Goal: Task Accomplishment & Management: Use online tool/utility

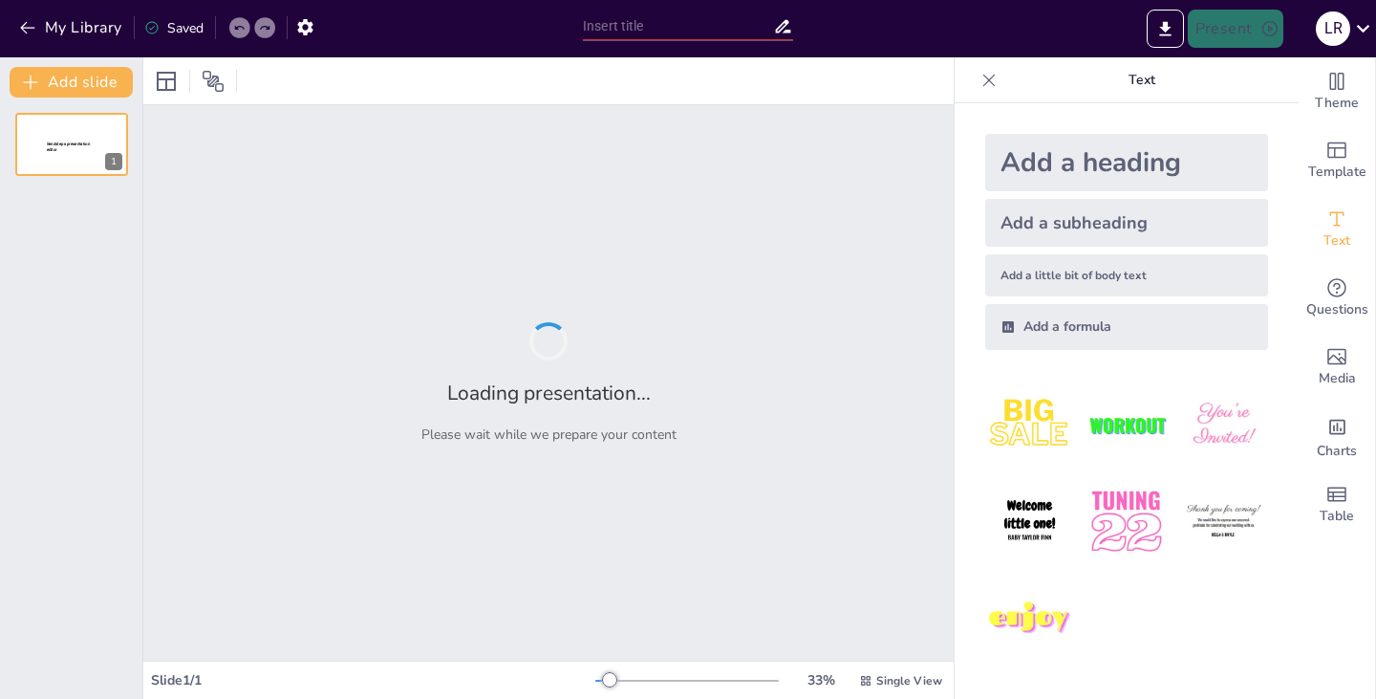
type input "Imported infectiepreventie ppt - PDCA (4).pptx"
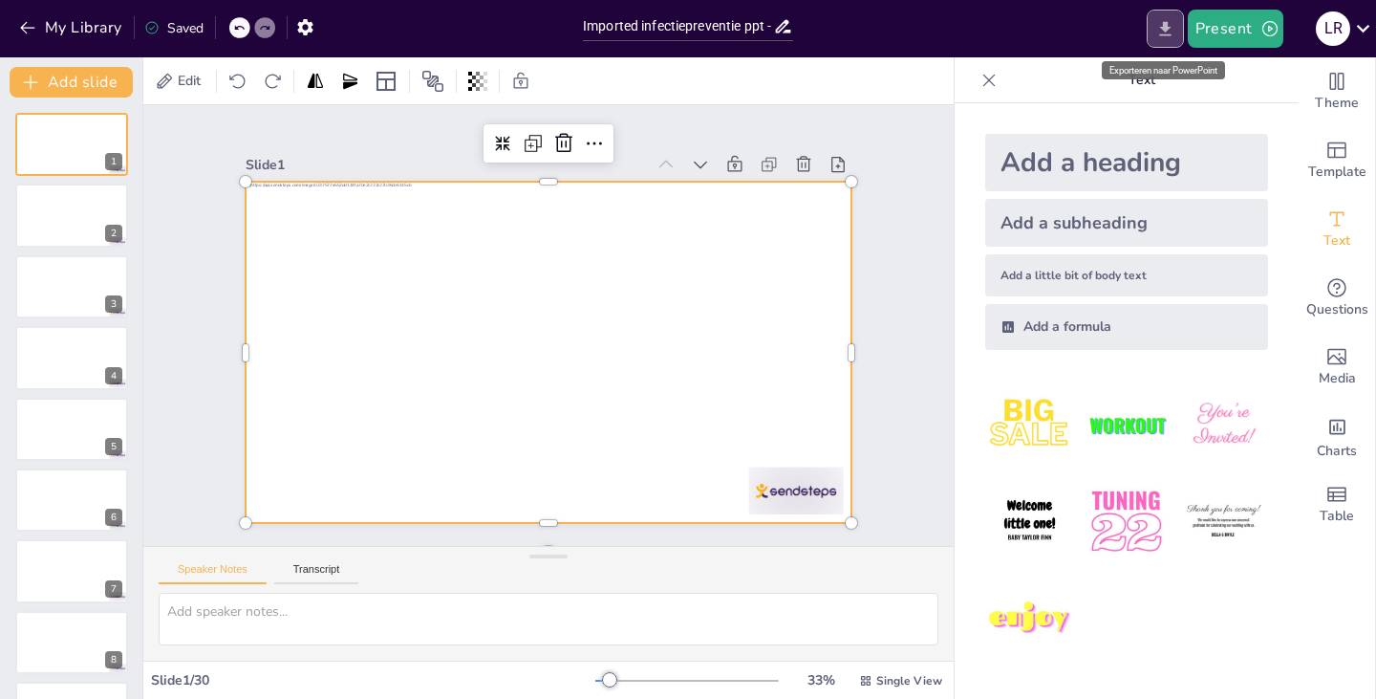
click at [1158, 43] on button "Export to PowerPoint" at bounding box center [1165, 29] width 37 height 38
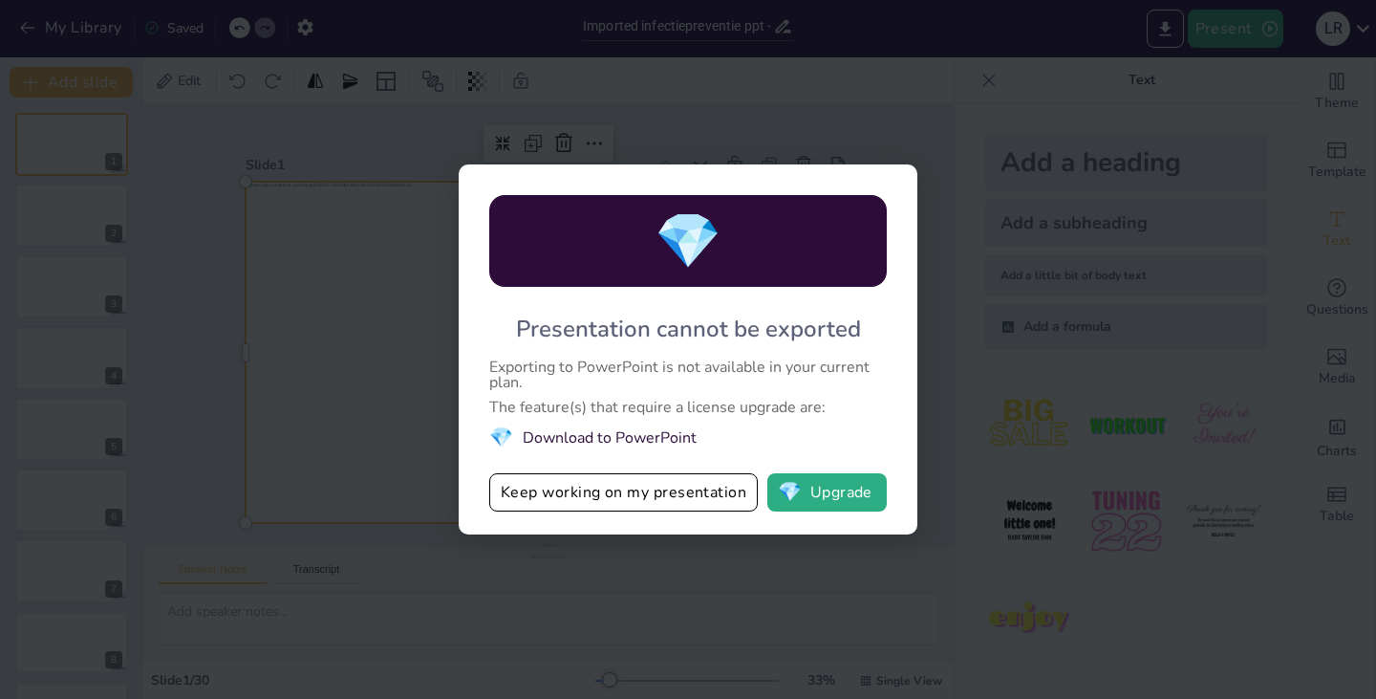
click at [1003, 353] on div "💎 Presentation cannot be exported Exporting to PowerPoint is not available in y…" at bounding box center [688, 349] width 1376 height 699
click at [332, 381] on div "💎 Presentation cannot be exported Exporting to PowerPoint is not available in y…" at bounding box center [688, 349] width 1376 height 699
click at [689, 500] on button "Keep working on my presentation" at bounding box center [623, 492] width 269 height 38
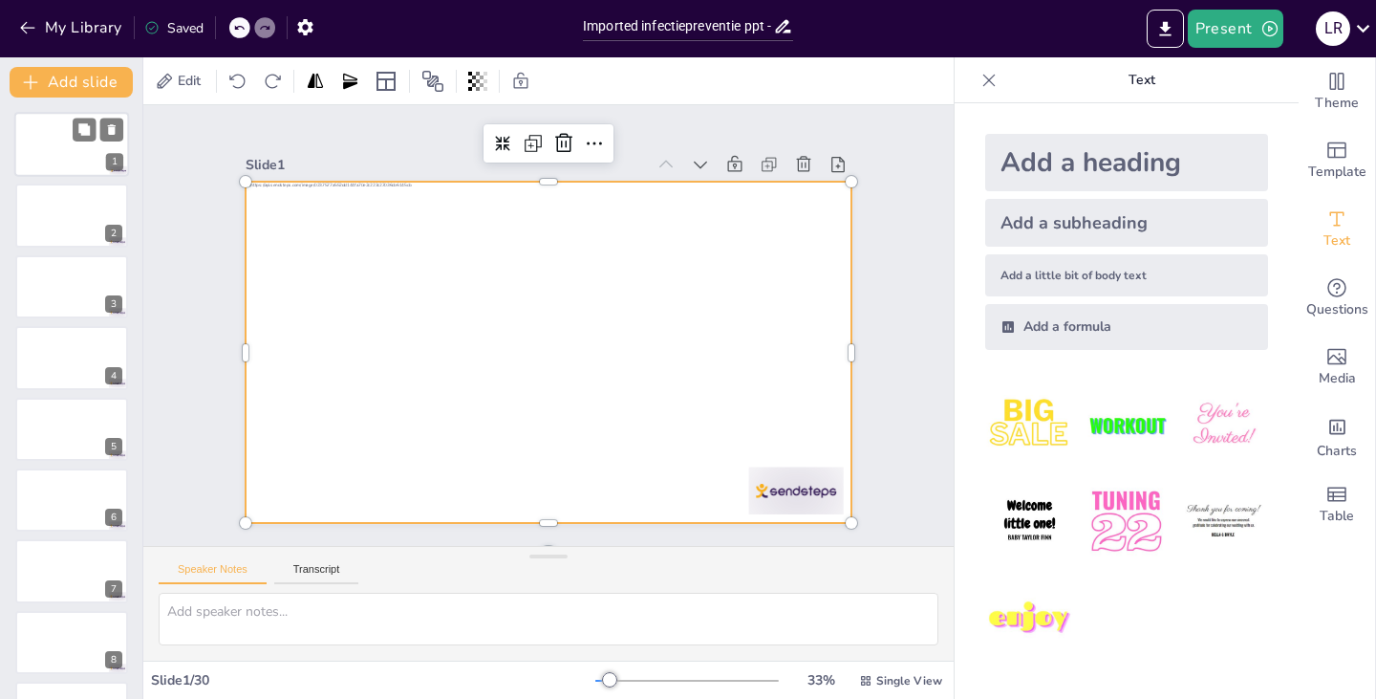
drag, startPoint x: 57, startPoint y: 162, endPoint x: 138, endPoint y: 141, distance: 83.2
click at [129, 141] on div at bounding box center [71, 144] width 115 height 65
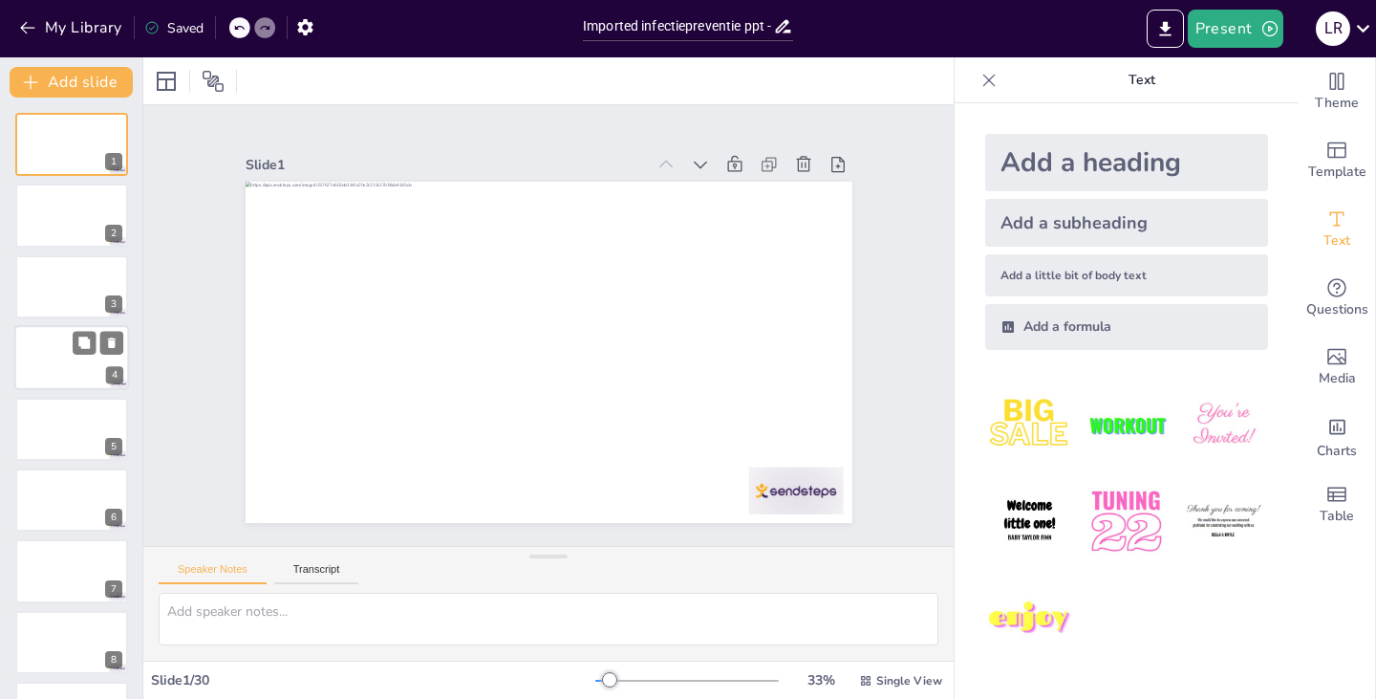
click at [27, 363] on div at bounding box center [71, 357] width 115 height 65
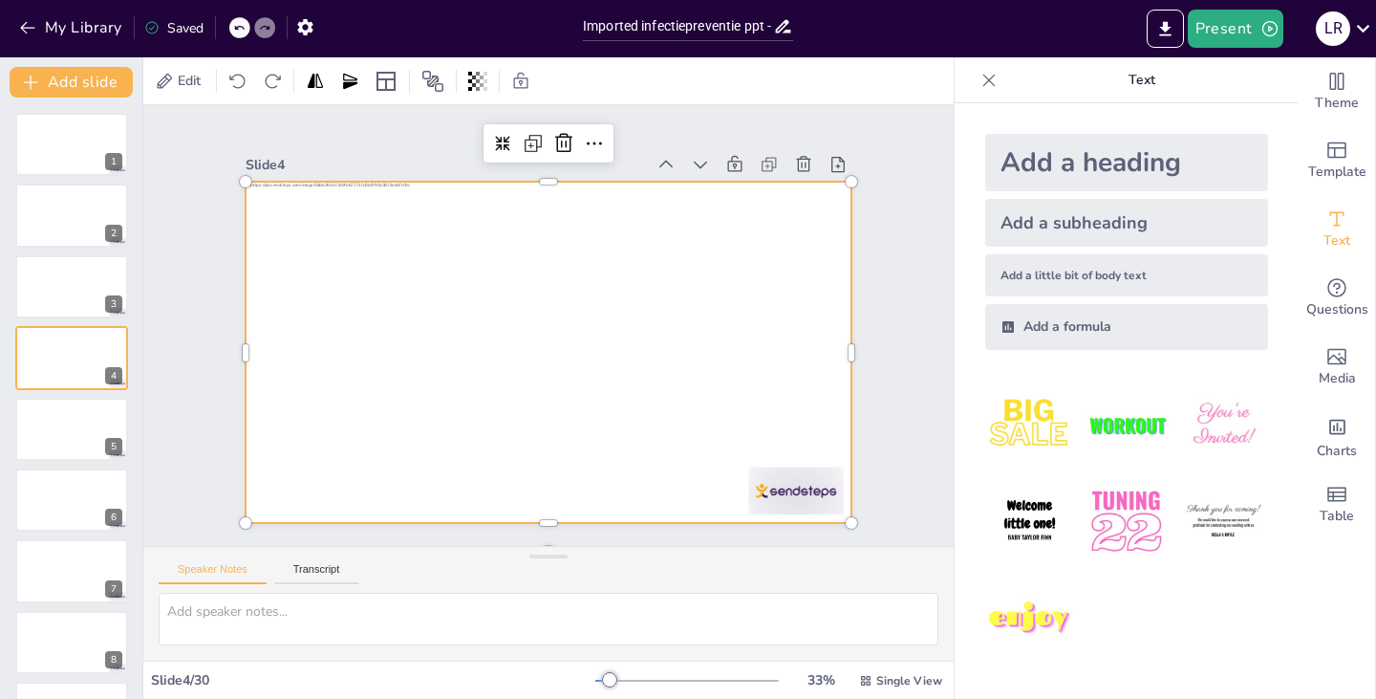
click at [400, 465] on div at bounding box center [546, 352] width 638 height 402
click at [520, 324] on div at bounding box center [546, 352] width 638 height 402
click at [520, 324] on div at bounding box center [546, 352] width 639 height 402
click at [58, 149] on div at bounding box center [71, 144] width 115 height 65
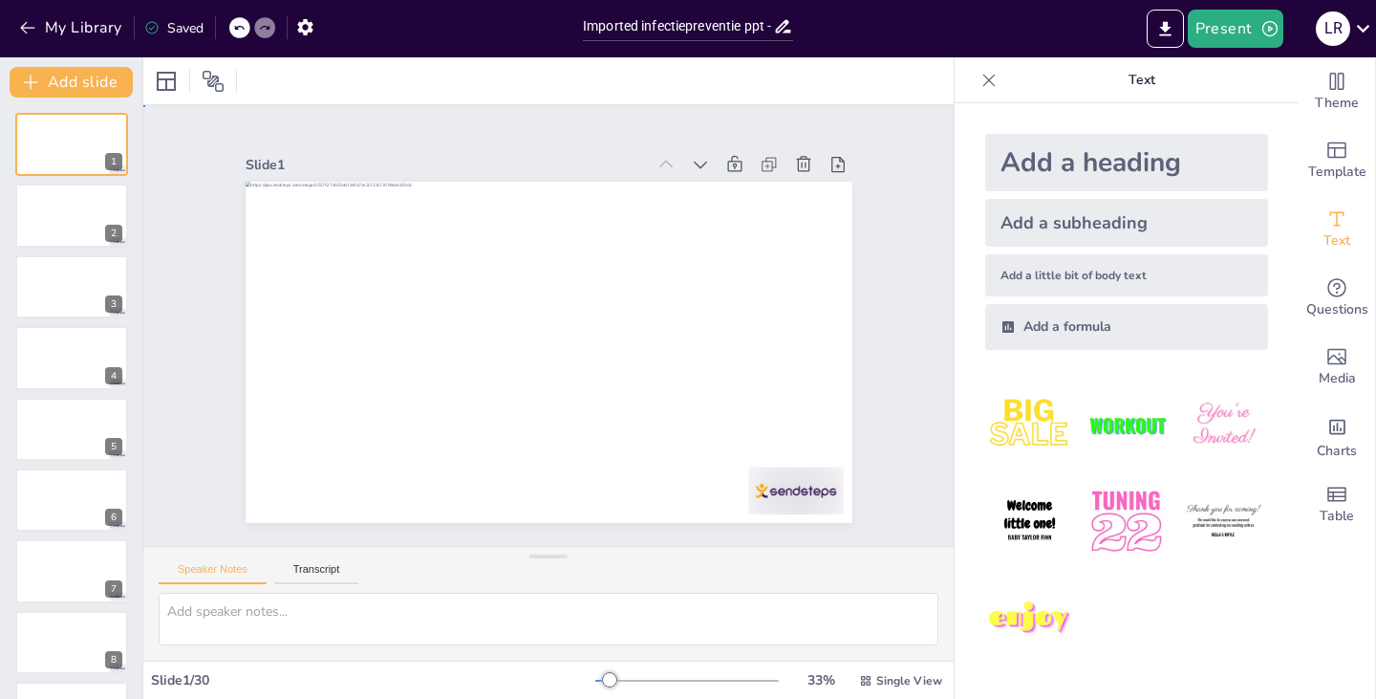
click at [189, 340] on div "Slide 1 Slide 2 Slide 3 Slide 4 Slide 5 Slide 6 Slide 7 Slide 8 Slide 9 Slide 1…" at bounding box center [548, 325] width 751 height 467
click at [1362, 37] on icon at bounding box center [1364, 28] width 26 height 26
